Goal: Task Accomplishment & Management: Use online tool/utility

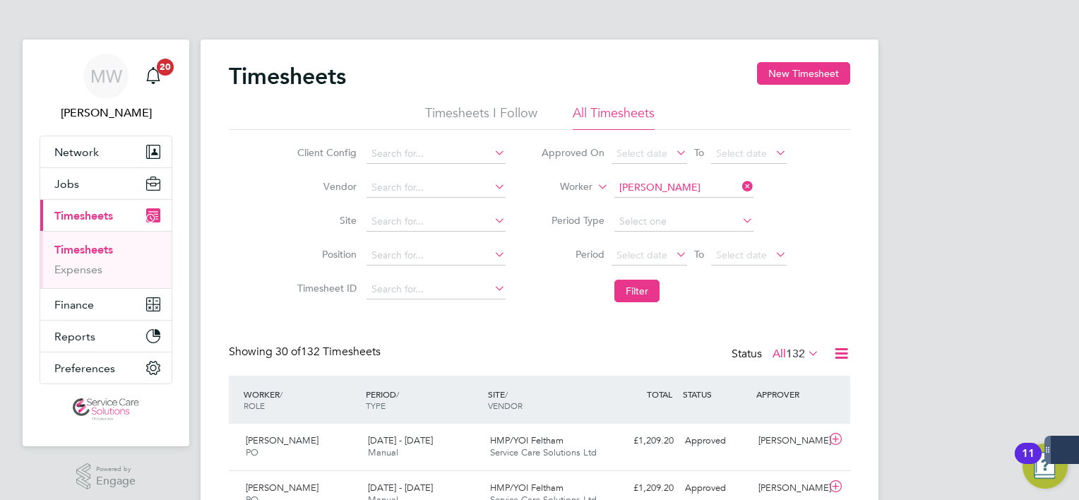
click at [739, 188] on icon at bounding box center [739, 186] width 0 height 20
click at [724, 190] on input at bounding box center [683, 188] width 139 height 20
click at [708, 207] on li "[PERSON_NAME]" at bounding box center [683, 206] width 140 height 19
type input "[PERSON_NAME]"
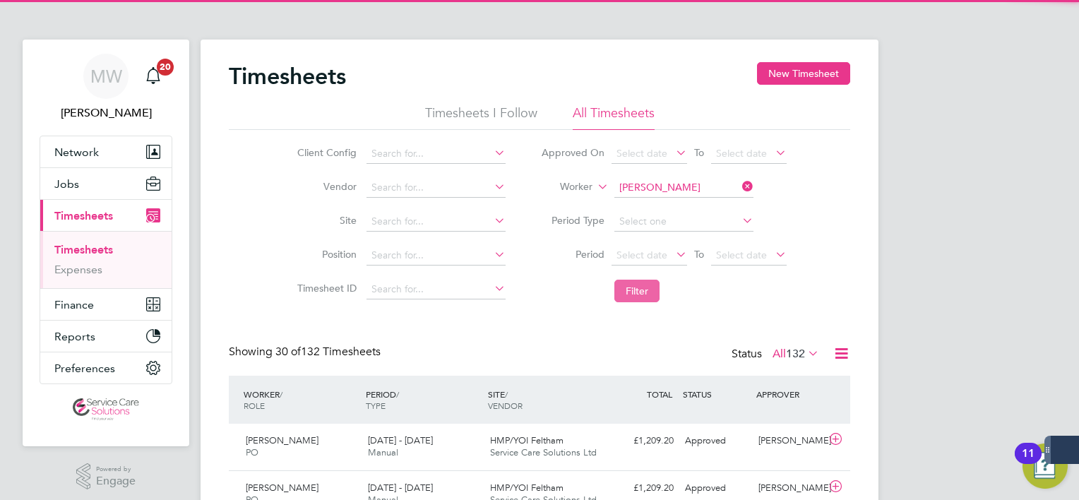
click at [638, 289] on button "Filter" at bounding box center [636, 291] width 45 height 23
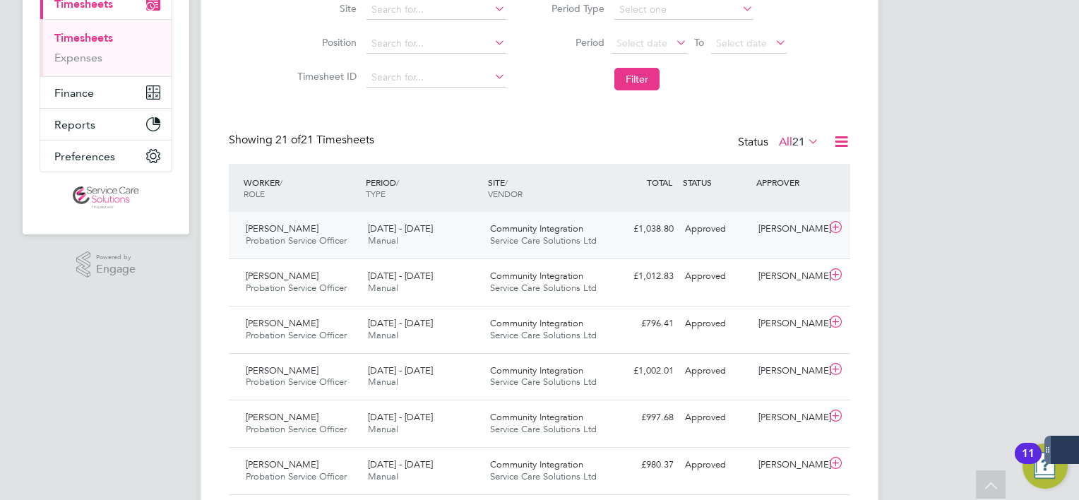
click at [530, 234] on div "Community Integration Service Care Solutions Ltd" at bounding box center [545, 234] width 122 height 35
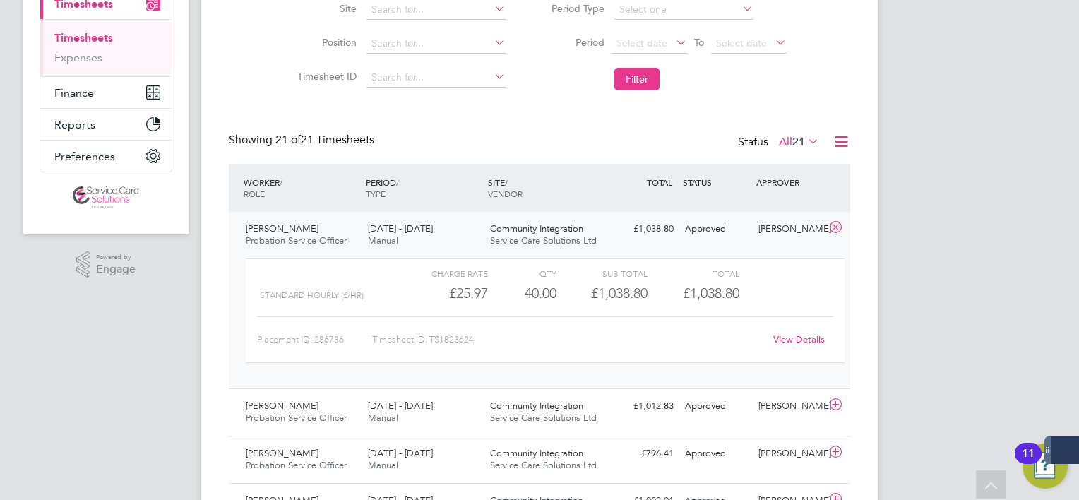
click at [818, 345] on link "View Details" at bounding box center [799, 339] width 52 height 12
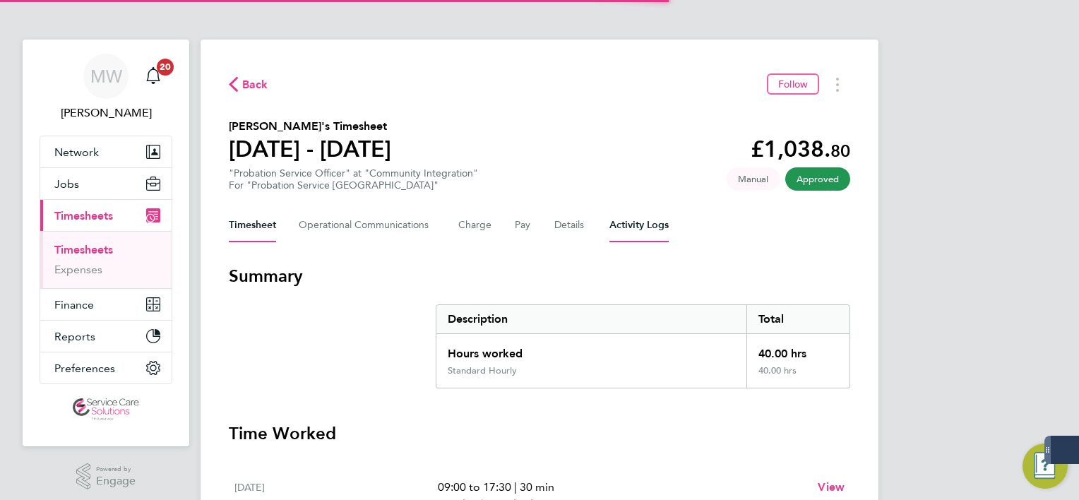
click at [651, 239] on Logs-tab "Activity Logs" at bounding box center [638, 225] width 59 height 34
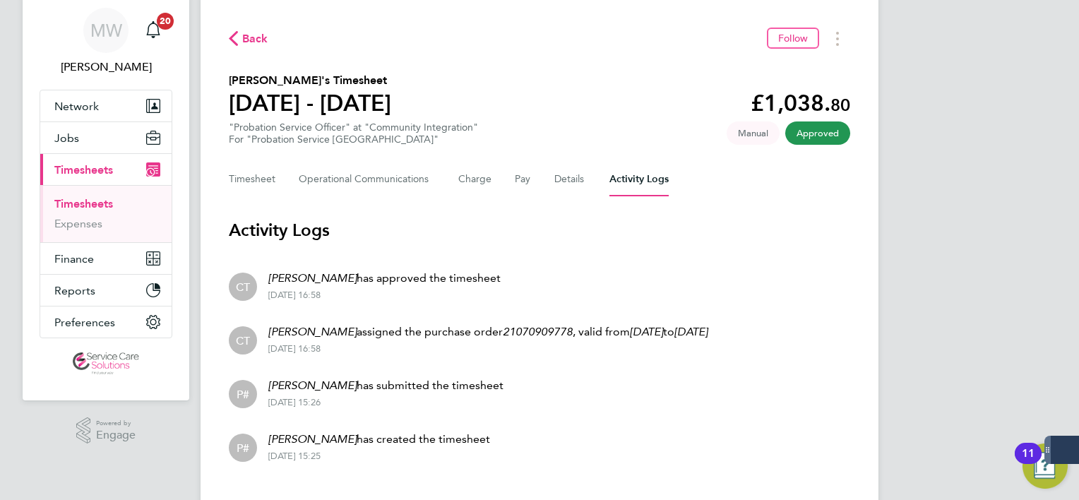
scroll to position [71, 0]
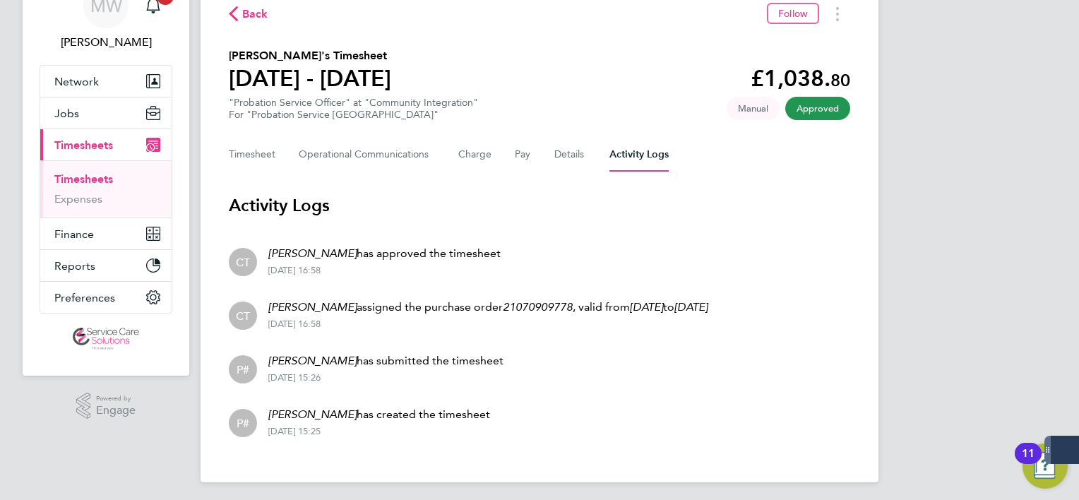
click at [830, 25] on div "Back Follow [PERSON_NAME]'s Timesheet [DATE] - [DATE] £1,038. 80 "Probation Ser…" at bounding box center [539, 225] width 678 height 513
click at [841, 14] on button "Timesheets Menu" at bounding box center [836, 14] width 25 height 22
click at [799, 51] on link "Download timesheet" at bounding box center [764, 45] width 169 height 28
